Goal: Task Accomplishment & Management: Use online tool/utility

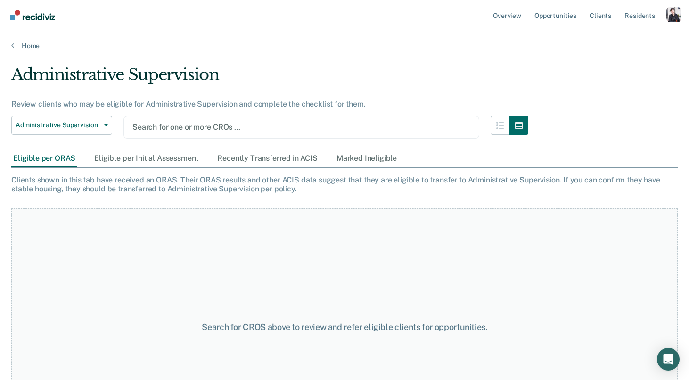
click at [670, 15] on div "Profile dropdown button" at bounding box center [673, 14] width 15 height 15
click at [611, 35] on link "Profile" at bounding box center [636, 38] width 76 height 8
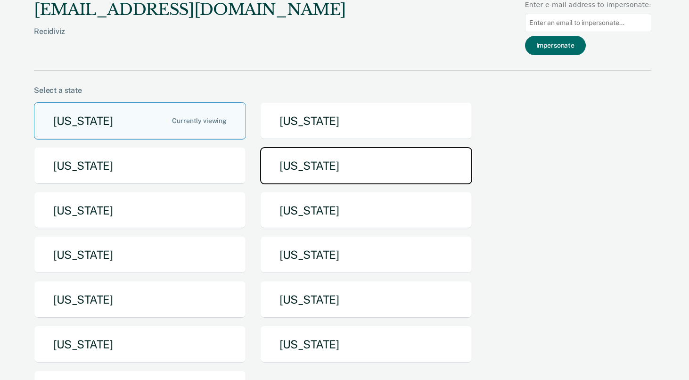
click at [349, 167] on button "[US_STATE]" at bounding box center [366, 165] width 212 height 37
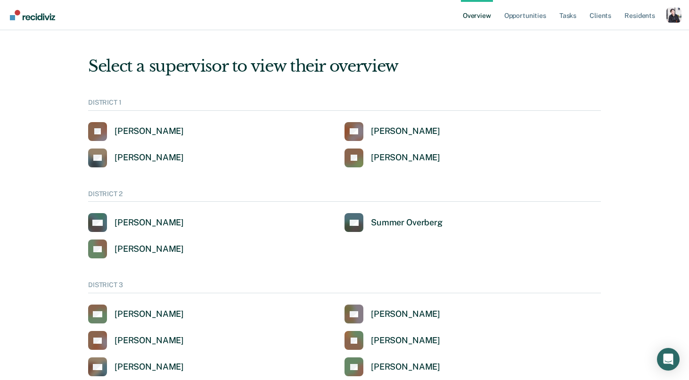
click at [674, 16] on div "Profile dropdown button" at bounding box center [673, 15] width 15 height 15
click at [528, 19] on link "Opportunities" at bounding box center [525, 15] width 46 height 30
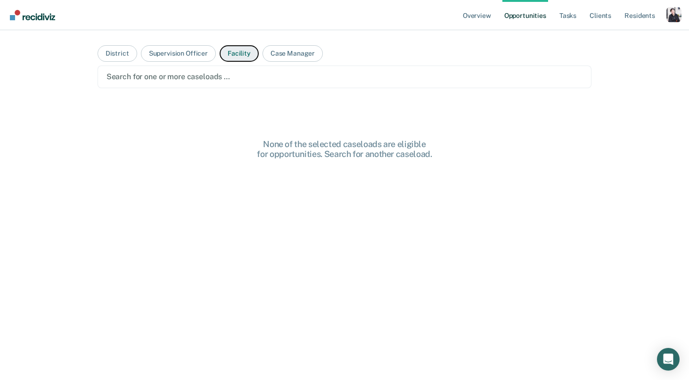
click at [233, 52] on button "Facility" at bounding box center [238, 53] width 39 height 16
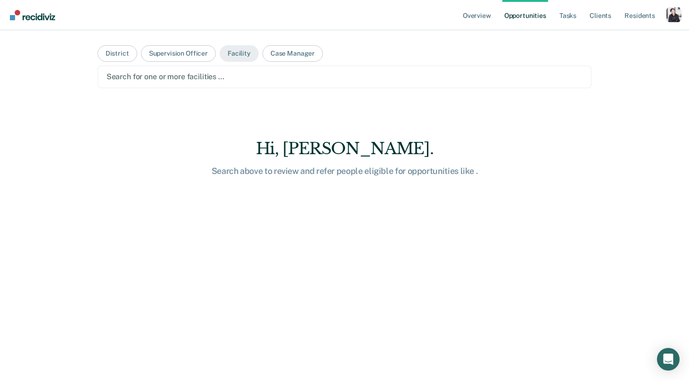
click at [244, 100] on main "District Supervision Officer Facility Case Manager Search for one or more facil…" at bounding box center [344, 193] width 517 height 327
click at [257, 80] on div at bounding box center [344, 76] width 476 height 11
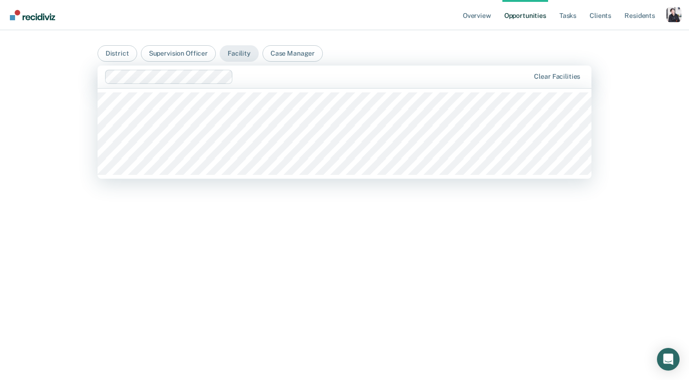
click at [253, 77] on div at bounding box center [383, 76] width 292 height 11
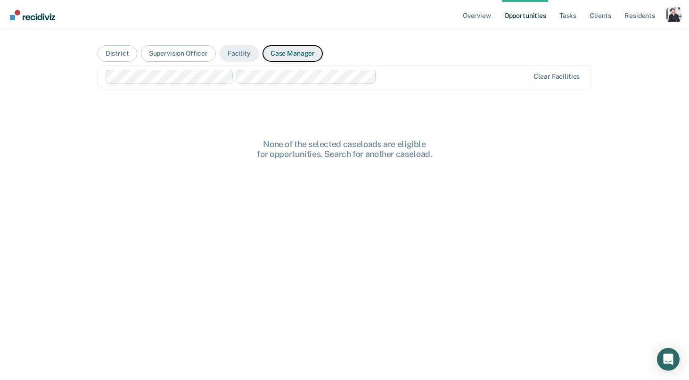
click at [297, 54] on button "Case Manager" at bounding box center [292, 53] width 60 height 16
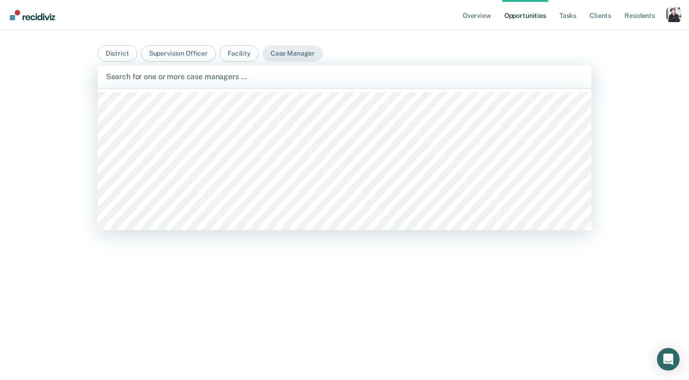
click at [270, 88] on div "Rebekah Abernathy, 1 of 152. 152 results available. Use Up and Down to choose o…" at bounding box center [344, 76] width 494 height 23
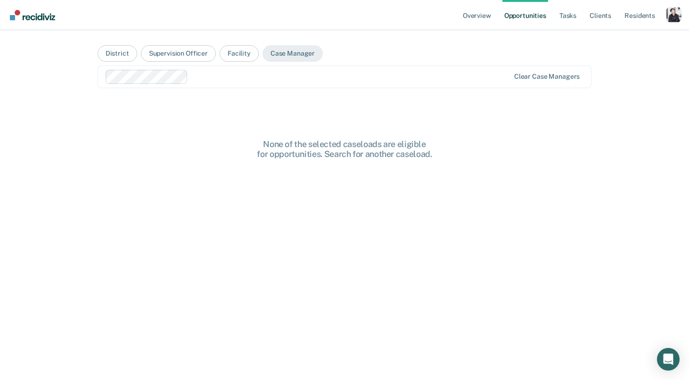
click at [249, 85] on div "Clear case managers" at bounding box center [344, 76] width 494 height 23
click at [298, 74] on div at bounding box center [398, 76] width 222 height 11
click at [393, 79] on div at bounding box center [438, 76] width 142 height 11
click at [441, 81] on div at bounding box center [471, 76] width 74 height 11
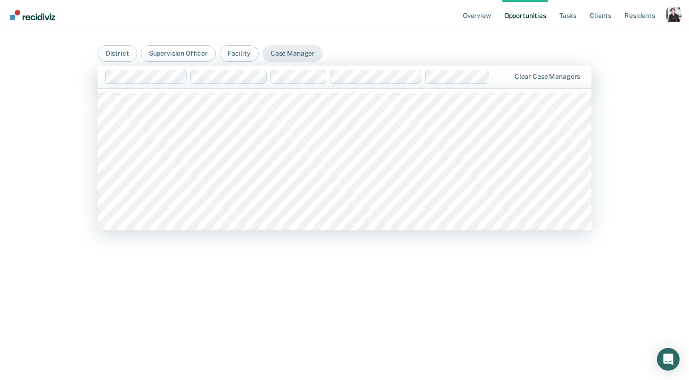
click at [496, 81] on div at bounding box center [502, 76] width 16 height 11
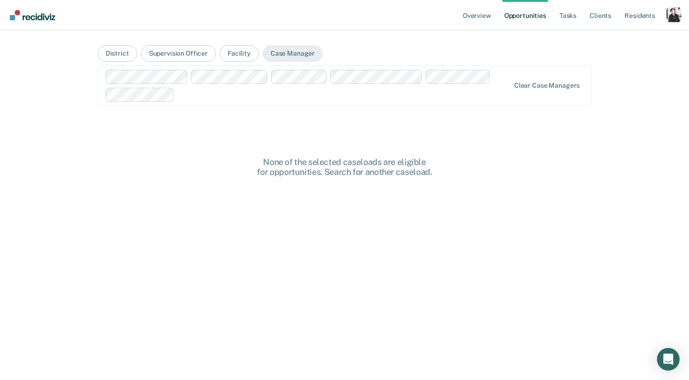
click at [479, 92] on div at bounding box center [343, 94] width 331 height 11
click at [412, 101] on div at bounding box center [308, 86] width 405 height 32
click at [641, 8] on link "Resident s" at bounding box center [639, 15] width 34 height 30
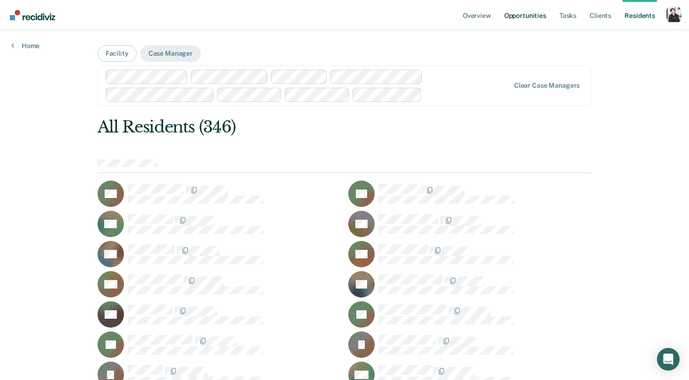
click at [523, 8] on link "Opportunities" at bounding box center [525, 15] width 46 height 30
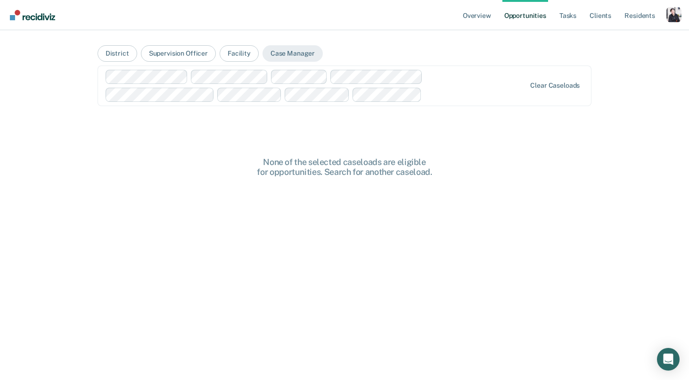
click at [537, 77] on div "Clear caseloads" at bounding box center [344, 85] width 494 height 41
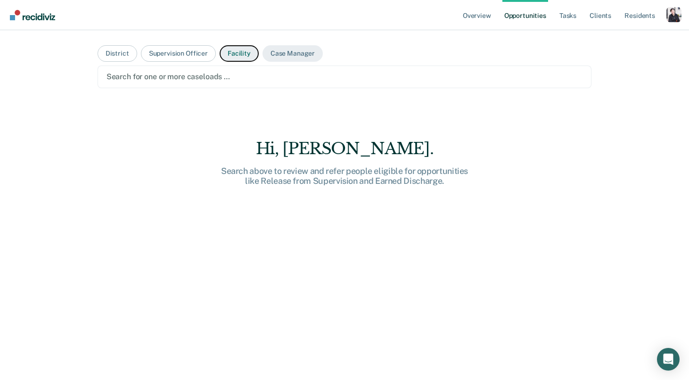
click at [234, 49] on button "Facility" at bounding box center [238, 53] width 39 height 16
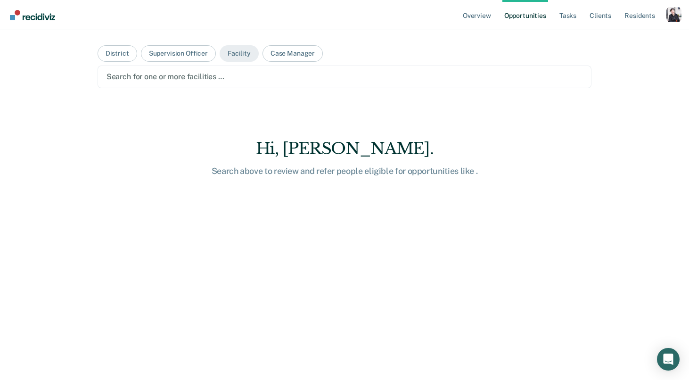
click at [234, 78] on div at bounding box center [344, 76] width 476 height 11
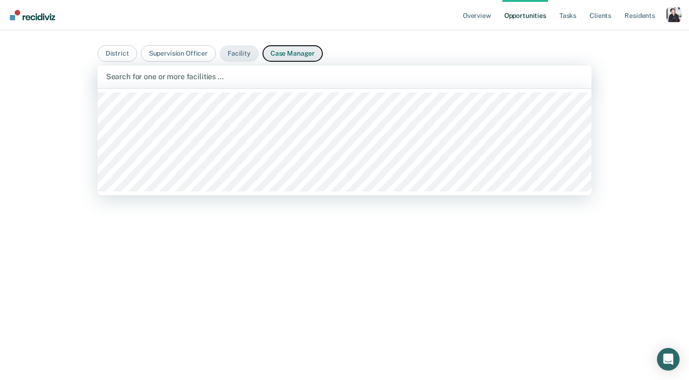
click at [268, 61] on button "Case Manager" at bounding box center [292, 53] width 60 height 16
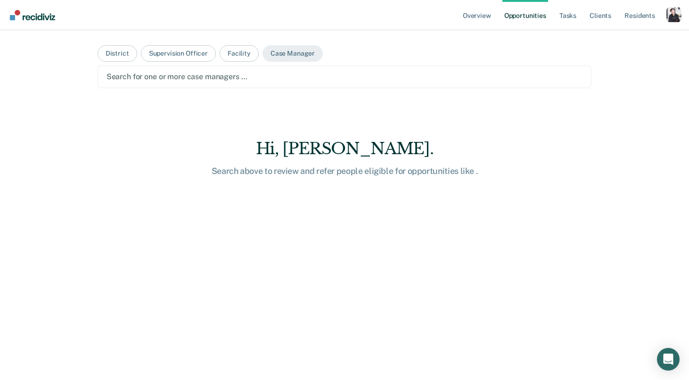
click at [260, 74] on div at bounding box center [344, 76] width 476 height 11
click at [196, 78] on div at bounding box center [344, 76] width 476 height 11
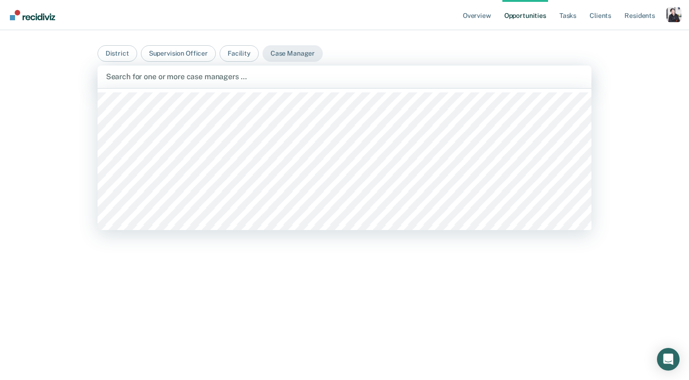
type input "r"
type input "daw"
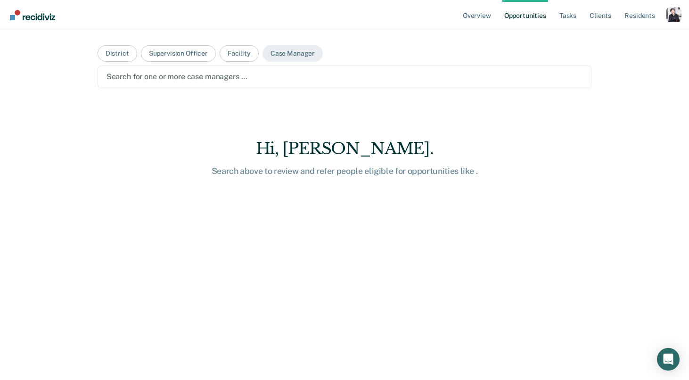
click at [159, 75] on div at bounding box center [344, 76] width 476 height 11
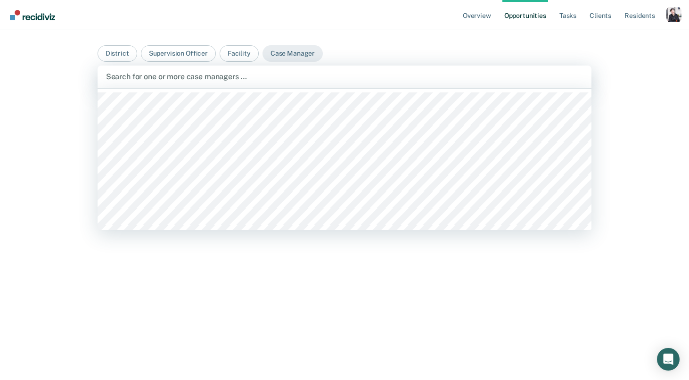
type input "c"
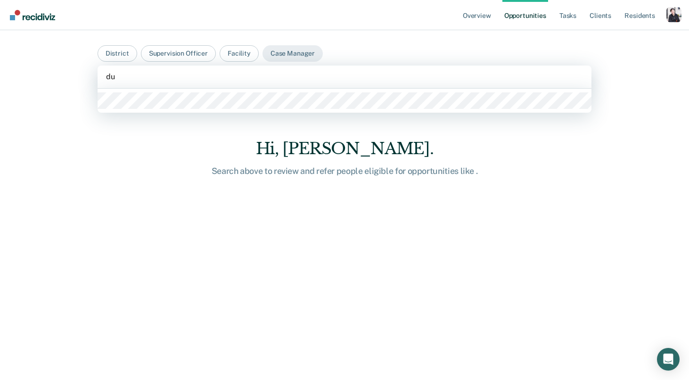
type input "dur"
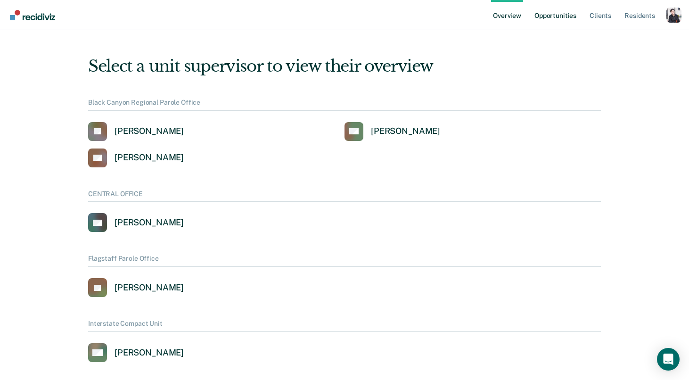
click at [539, 16] on link "Opportunities" at bounding box center [555, 15] width 46 height 30
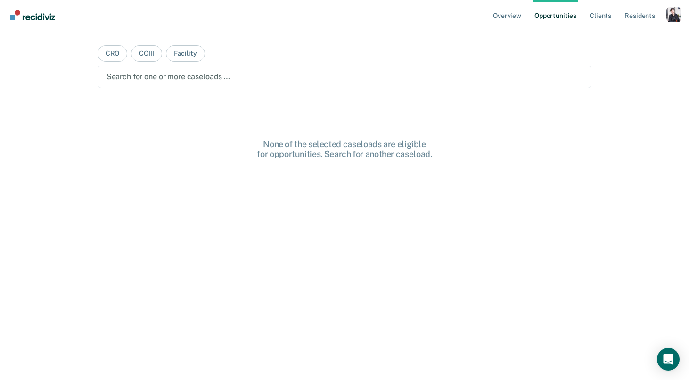
click at [193, 75] on div at bounding box center [344, 76] width 476 height 11
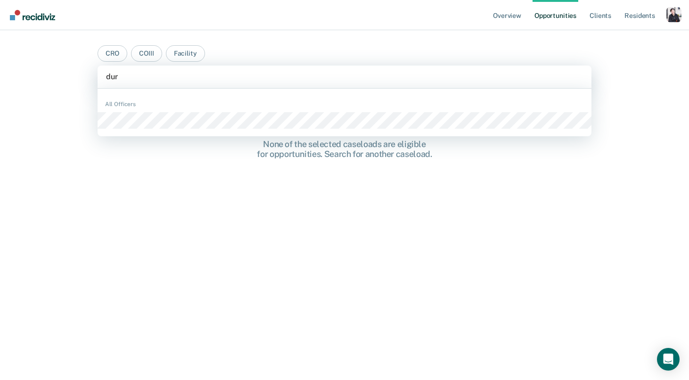
type input "durb"
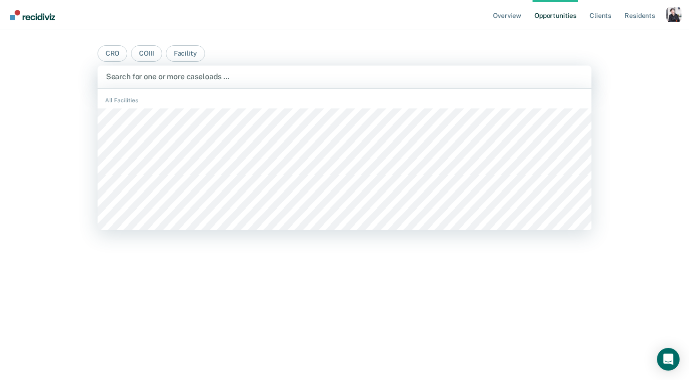
click at [681, 16] on div "Overview Opportunities Client s Resident s Profile How it works Log Out" at bounding box center [344, 15] width 689 height 30
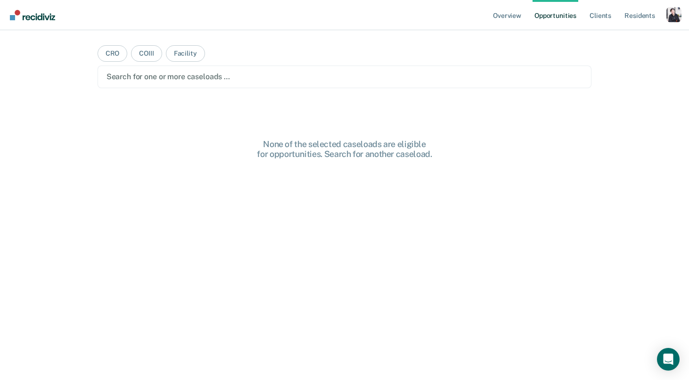
click at [670, 30] on div "Overview Opportunities Client s Resident s Profile How it works Log Out CRO COI…" at bounding box center [344, 190] width 689 height 380
click at [672, 19] on div "Profile dropdown button" at bounding box center [673, 14] width 15 height 15
click at [616, 44] on div "Overview Opportunities Client s Resident s Profile How it works Log Out CRO COI…" at bounding box center [344, 190] width 689 height 380
click at [666, 20] on ul "Overview Opportunities Client s Resident s" at bounding box center [578, 15] width 175 height 30
click at [670, 19] on div "Profile dropdown button" at bounding box center [673, 14] width 15 height 15
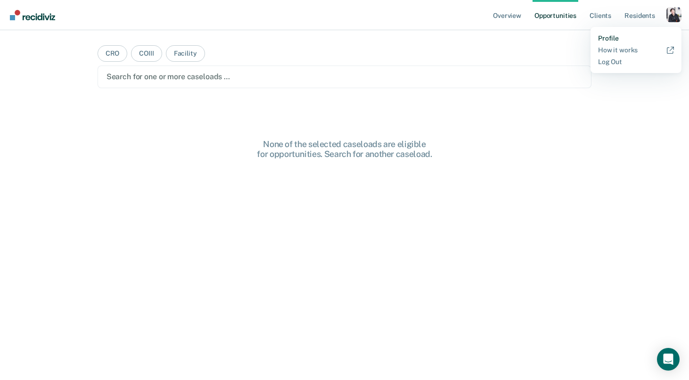
click at [619, 35] on link "Profile" at bounding box center [636, 38] width 76 height 8
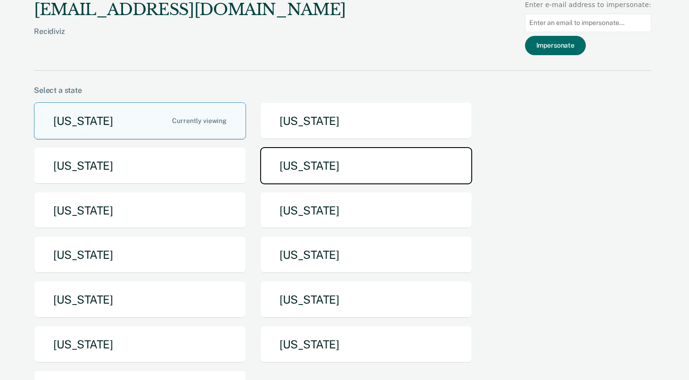
click at [301, 155] on button "[US_STATE]" at bounding box center [366, 165] width 212 height 37
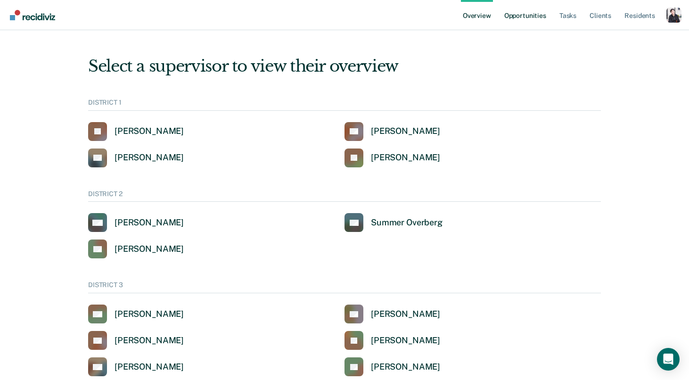
click at [525, 24] on link "Opportunities" at bounding box center [525, 15] width 46 height 30
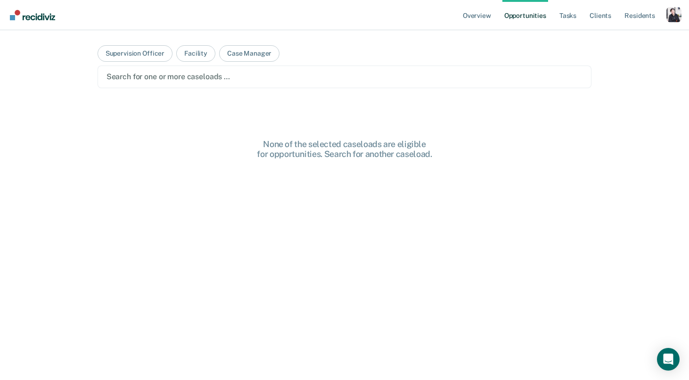
click at [300, 74] on div at bounding box center [344, 76] width 476 height 11
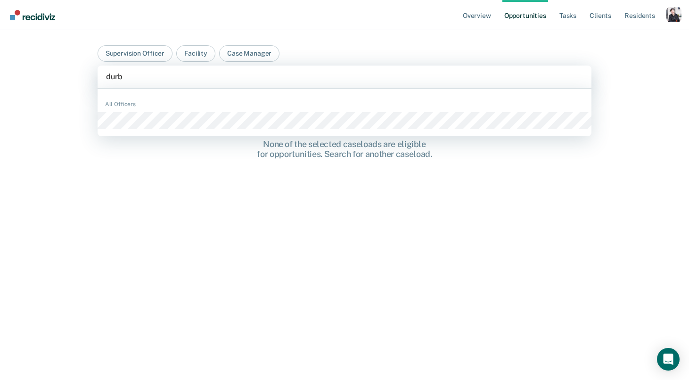
type input "durbi"
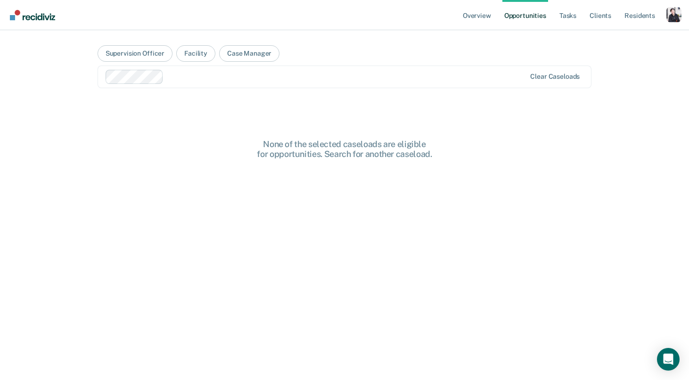
click at [244, 117] on main "Supervision Officer Facility Case Manager option Cole Durbin, selected. Clear c…" at bounding box center [344, 193] width 517 height 327
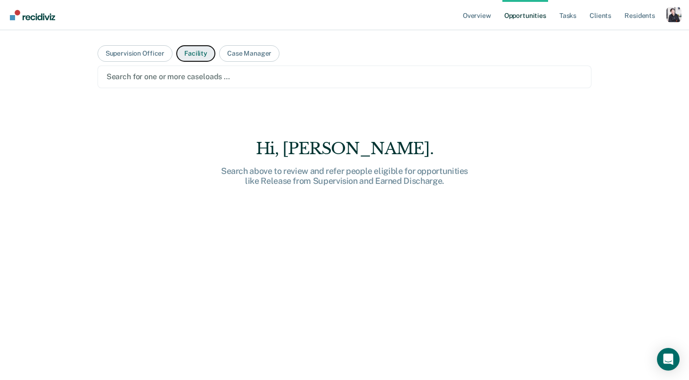
click at [195, 57] on button "Facility" at bounding box center [195, 53] width 39 height 16
click at [192, 73] on div at bounding box center [344, 76] width 476 height 11
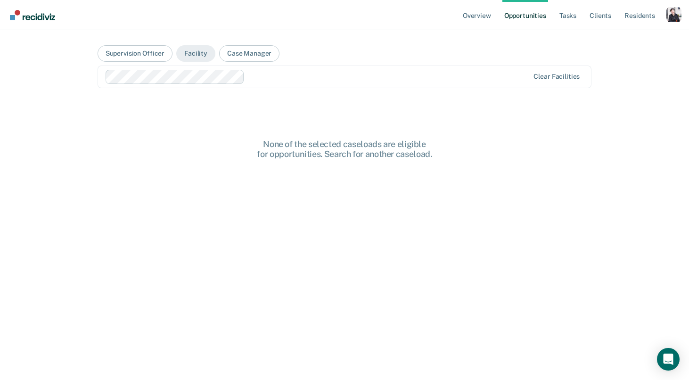
click at [270, 80] on div at bounding box center [388, 76] width 280 height 11
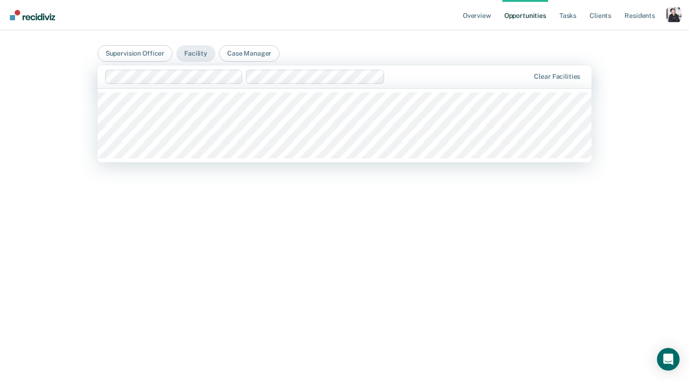
click at [431, 83] on div at bounding box center [317, 77] width 425 height 14
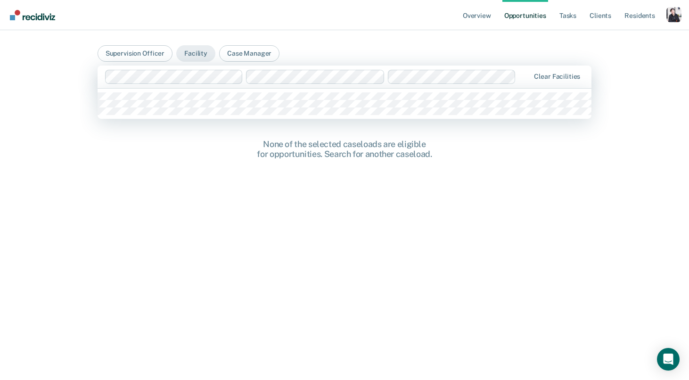
click at [515, 81] on div at bounding box center [317, 77] width 425 height 14
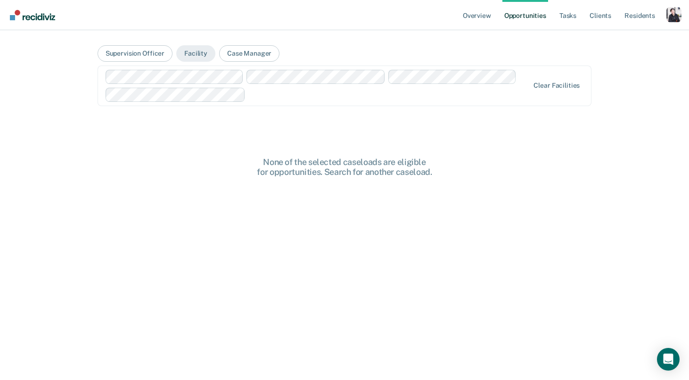
click at [509, 97] on div at bounding box center [389, 94] width 280 height 11
click at [476, 101] on div at bounding box center [318, 86] width 424 height 32
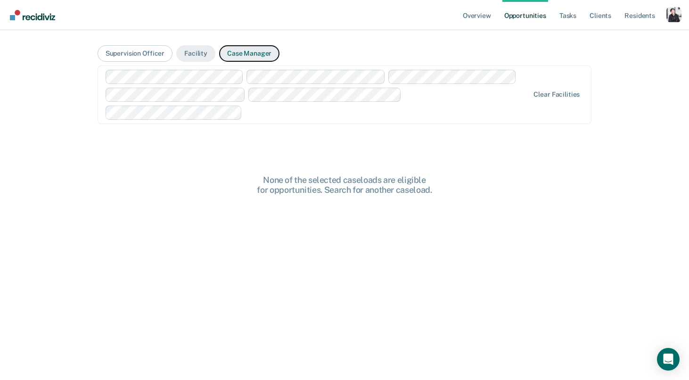
click at [256, 46] on button "Case Manager" at bounding box center [249, 53] width 60 height 16
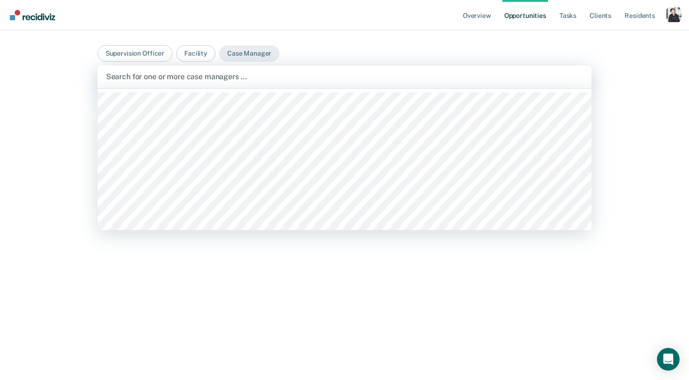
click at [259, 77] on div at bounding box center [344, 76] width 477 height 11
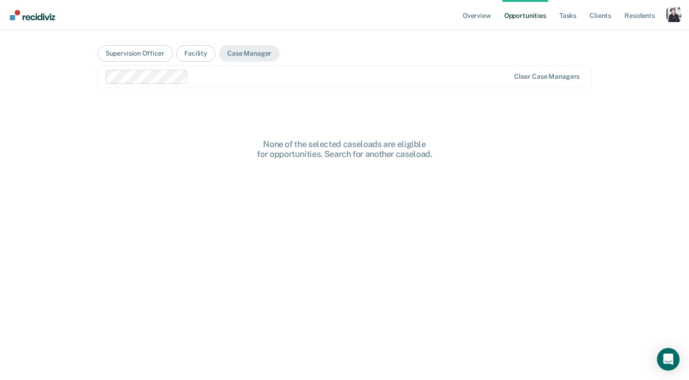
click at [264, 81] on div at bounding box center [350, 76] width 317 height 11
click at [153, 53] on button "Supervision Officer" at bounding box center [134, 53] width 75 height 16
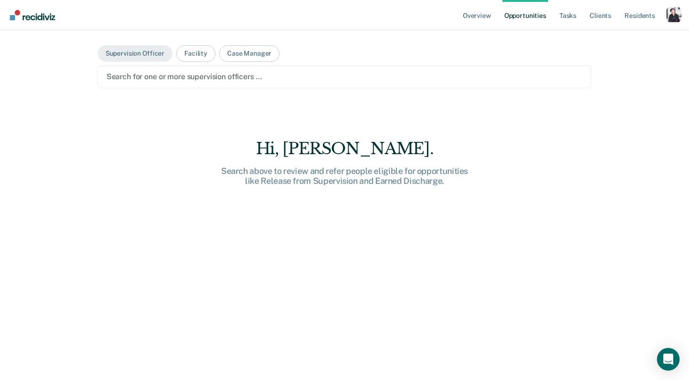
click at [170, 65] on div "Search for one or more supervision officers …" at bounding box center [344, 76] width 494 height 23
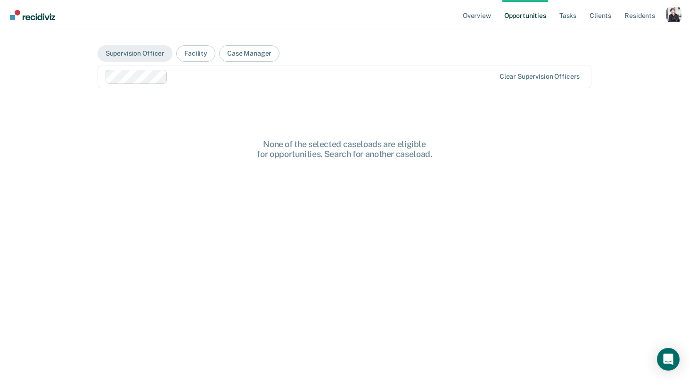
click at [196, 78] on div at bounding box center [332, 76] width 323 height 11
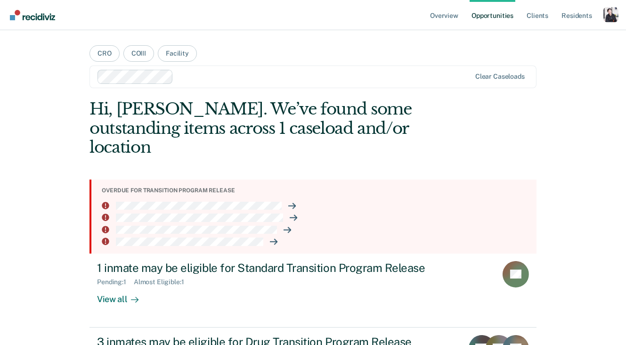
click at [608, 16] on div "Profile dropdown button" at bounding box center [610, 14] width 15 height 15
click at [552, 34] on link "Profile" at bounding box center [573, 38] width 76 height 8
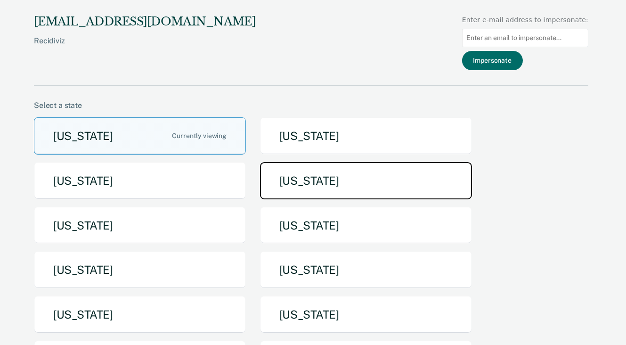
click at [324, 170] on button "[US_STATE]" at bounding box center [366, 180] width 212 height 37
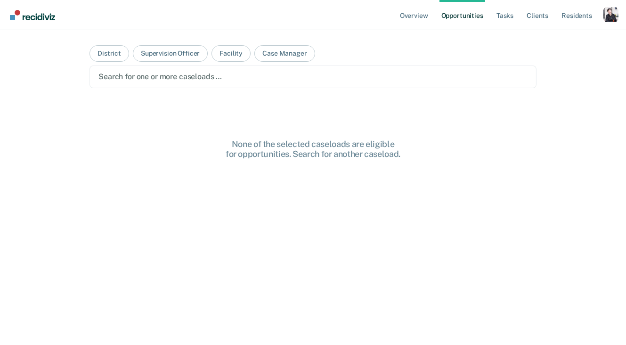
click at [176, 71] on div at bounding box center [312, 76] width 429 height 11
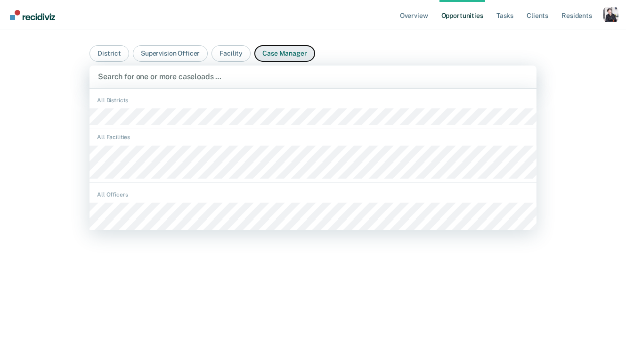
click at [269, 51] on button "Case Manager" at bounding box center [284, 53] width 60 height 16
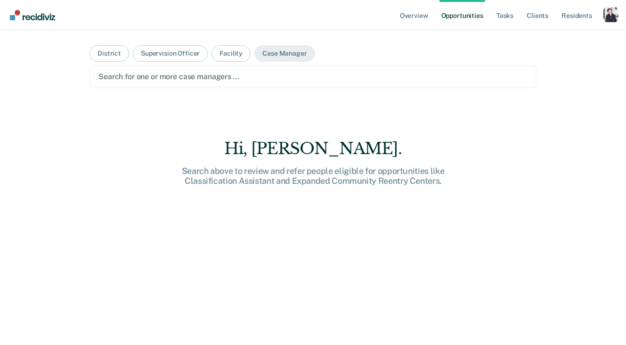
click at [258, 64] on main "District Supervision Officer Facility Case Manager Search for one or more case …" at bounding box center [313, 176] width 470 height 292
click at [251, 73] on div at bounding box center [312, 76] width 429 height 11
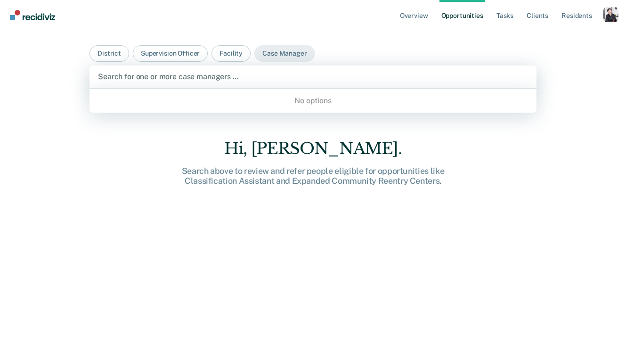
click at [242, 102] on div "No options" at bounding box center [312, 100] width 447 height 16
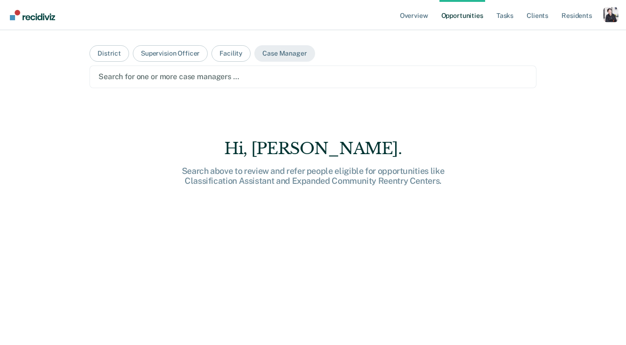
click at [228, 82] on div "Search for one or more case managers …" at bounding box center [312, 76] width 431 height 13
click at [411, 97] on main "District Supervision Officer Facility Case Manager Search for one or more case …" at bounding box center [313, 176] width 470 height 292
click at [370, 67] on div "Search for one or more case managers …" at bounding box center [312, 76] width 447 height 23
click at [238, 100] on main "District Supervision Officer Facility Case Manager option , selected. Select is…" at bounding box center [313, 176] width 470 height 292
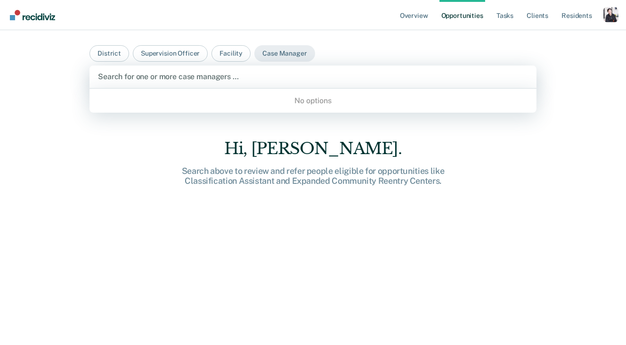
click at [243, 81] on div at bounding box center [313, 76] width 430 height 11
click at [235, 46] on button "Facility" at bounding box center [230, 53] width 39 height 16
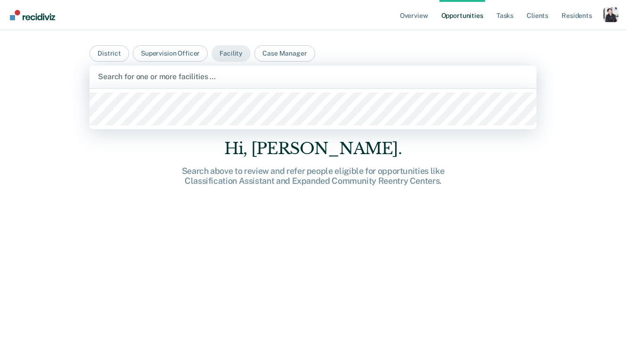
click at [248, 79] on div at bounding box center [313, 76] width 430 height 11
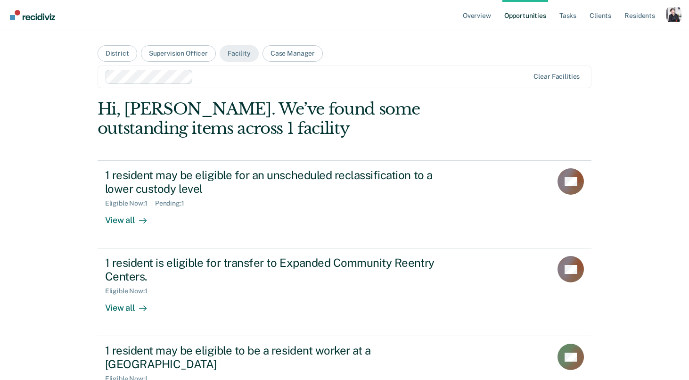
click at [626, 138] on div "Overview Opportunities Tasks Client s Resident s Profile Go to System-Level Tre…" at bounding box center [344, 190] width 689 height 380
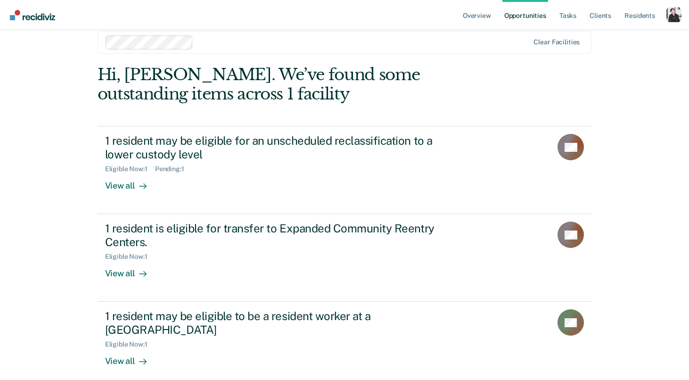
scroll to position [33, 0]
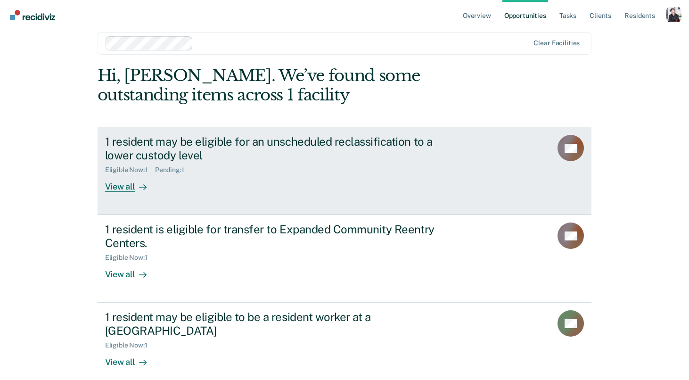
click at [193, 140] on div "1 resident may be eligible for an unscheduled reclassification to a lower custo…" at bounding box center [270, 148] width 331 height 27
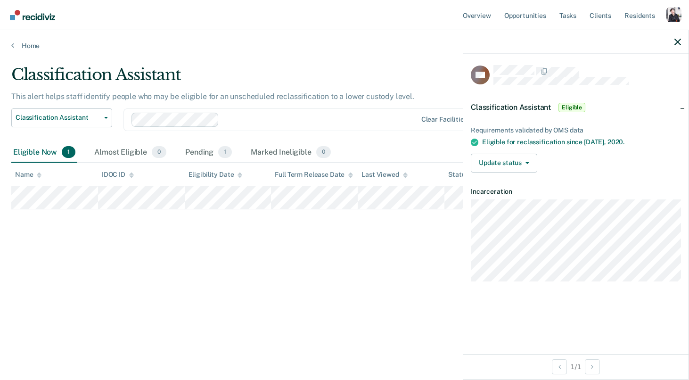
click at [340, 298] on div "Classification Assistant This alert helps staff identify people who may be elig…" at bounding box center [344, 187] width 666 height 244
